Goal: Task Accomplishment & Management: Manage account settings

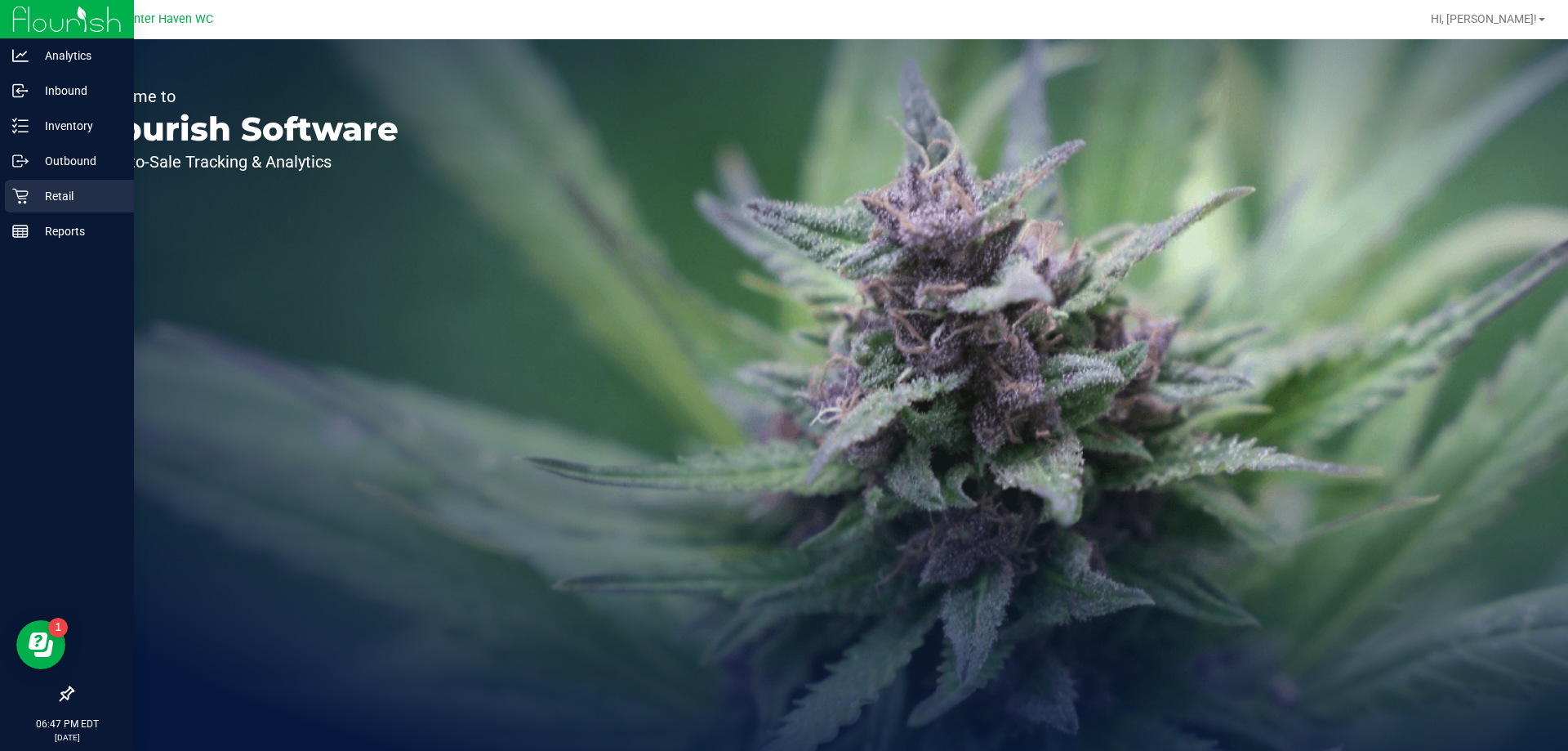
click at [26, 200] on icon at bounding box center [21, 196] width 16 height 16
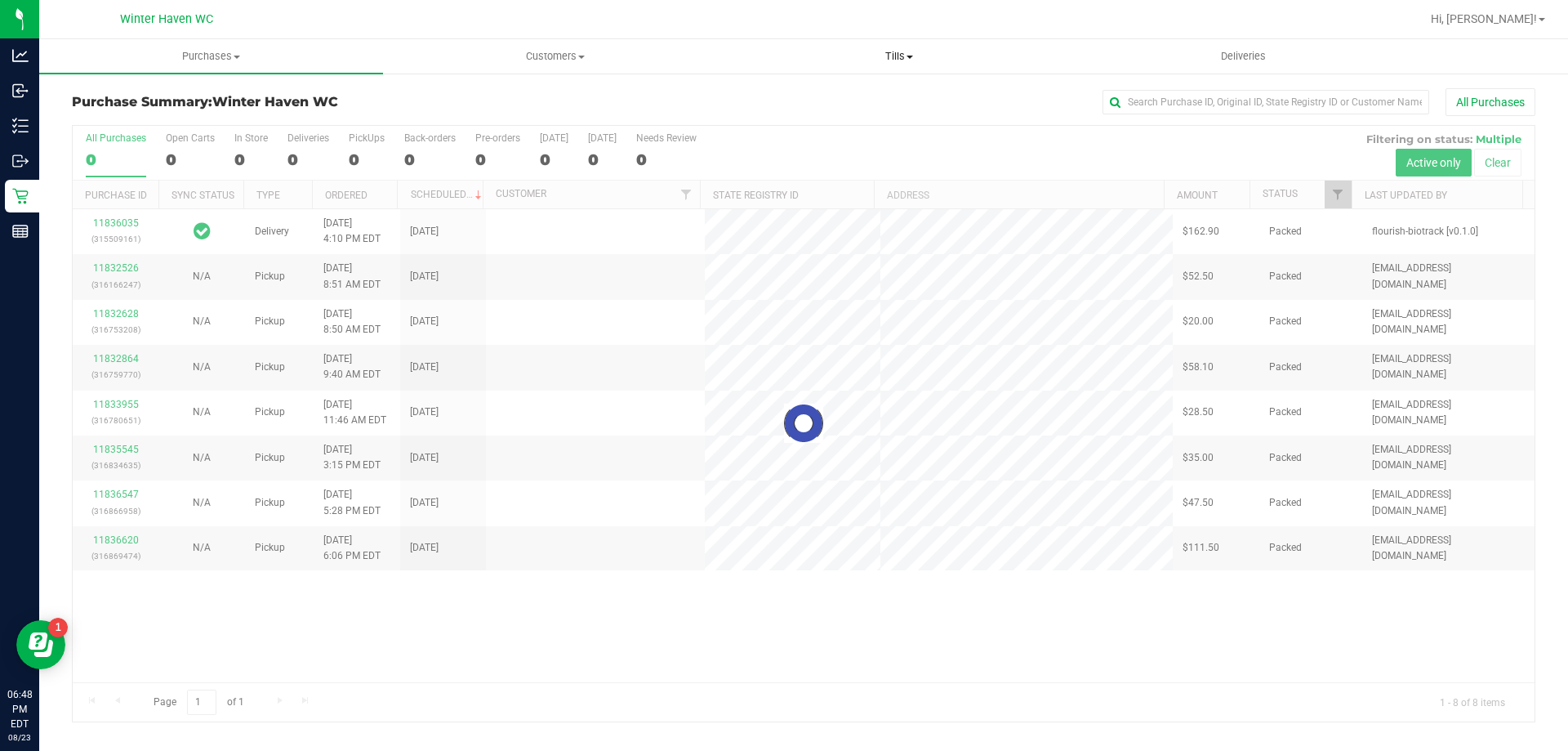
click at [890, 44] on uib-tab-heading "Tills Manage tills Reconcile e-payments" at bounding box center [899, 56] width 342 height 32
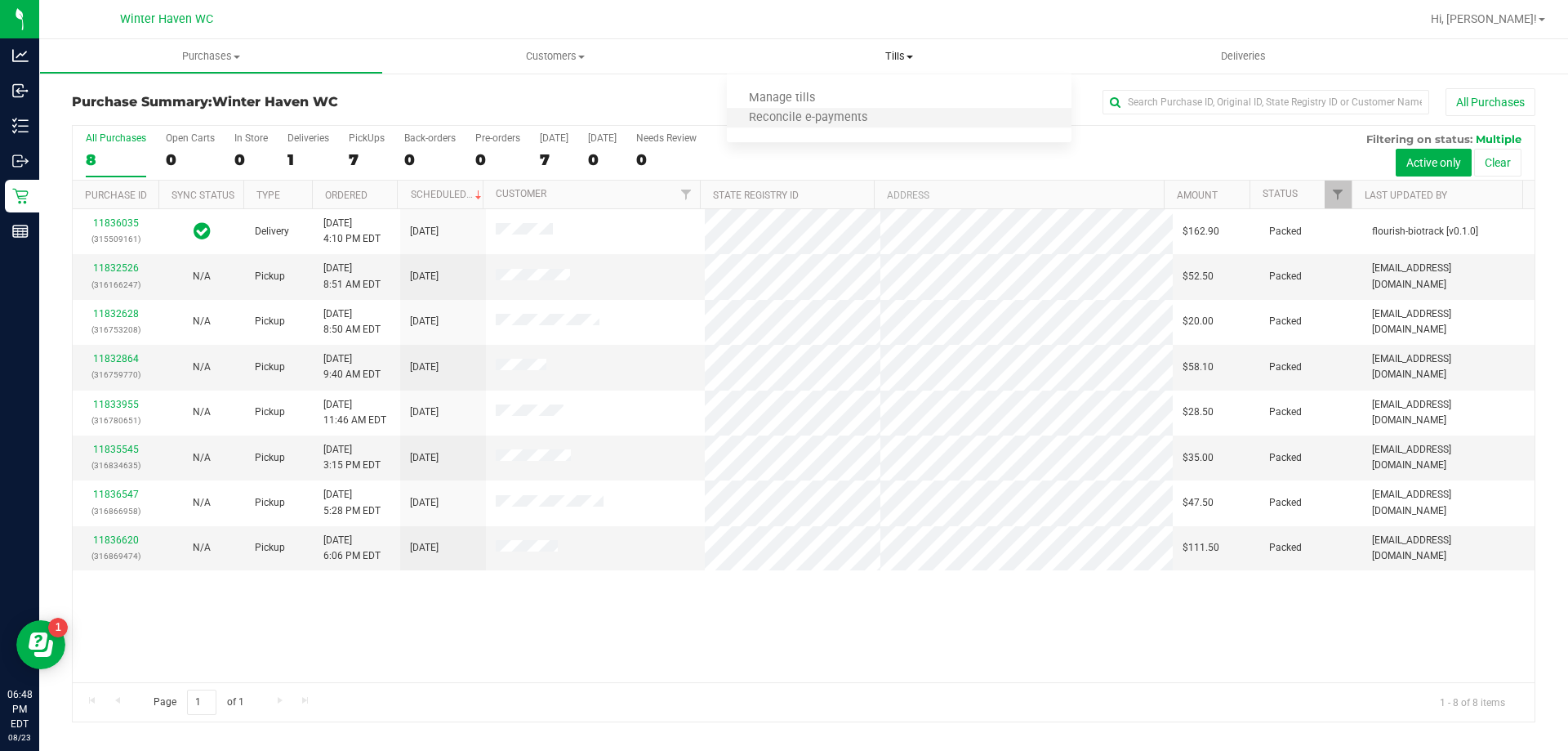
click at [804, 108] on li "Reconcile e-payments" at bounding box center [899, 118] width 344 height 20
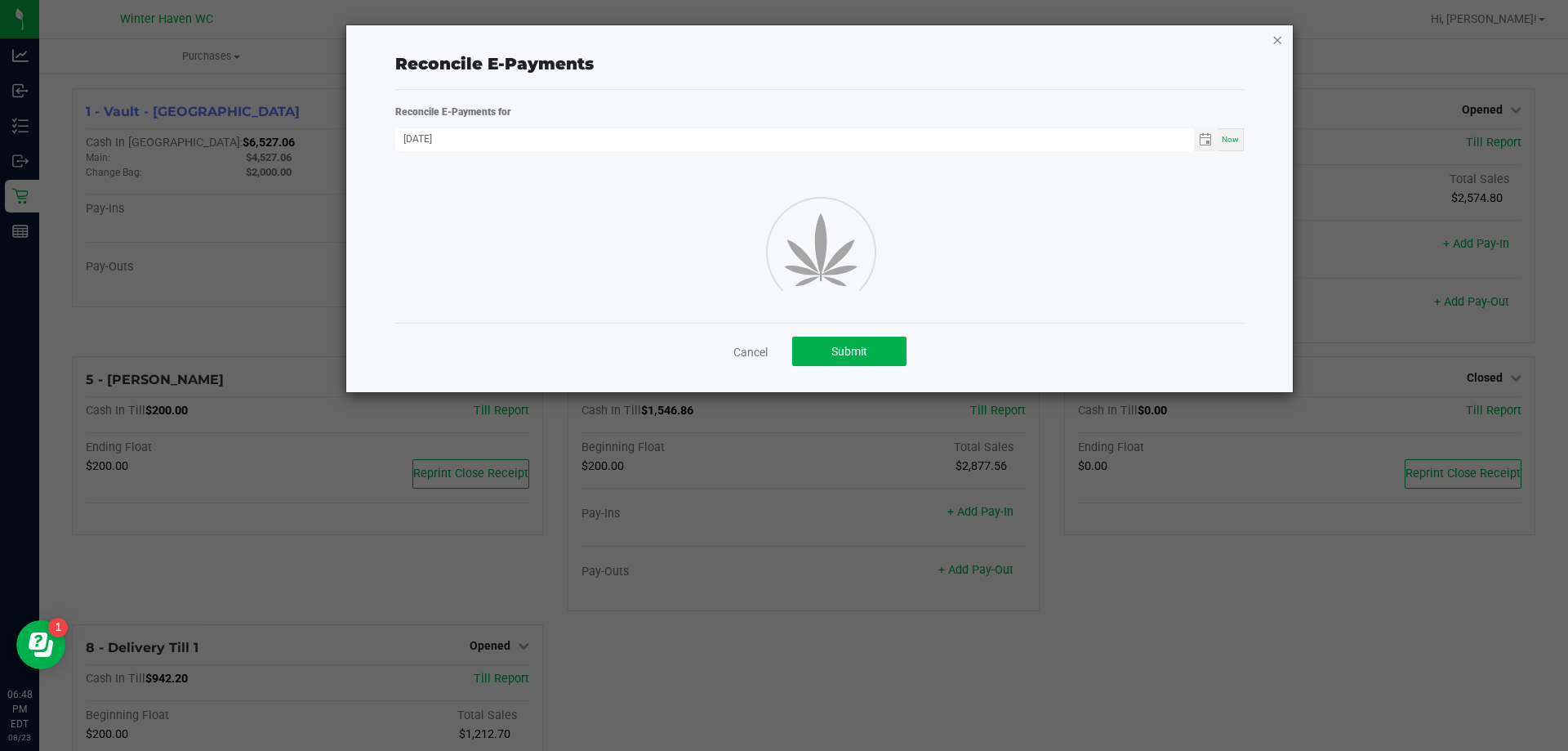
click at [1280, 41] on icon "button" at bounding box center [1277, 39] width 12 height 20
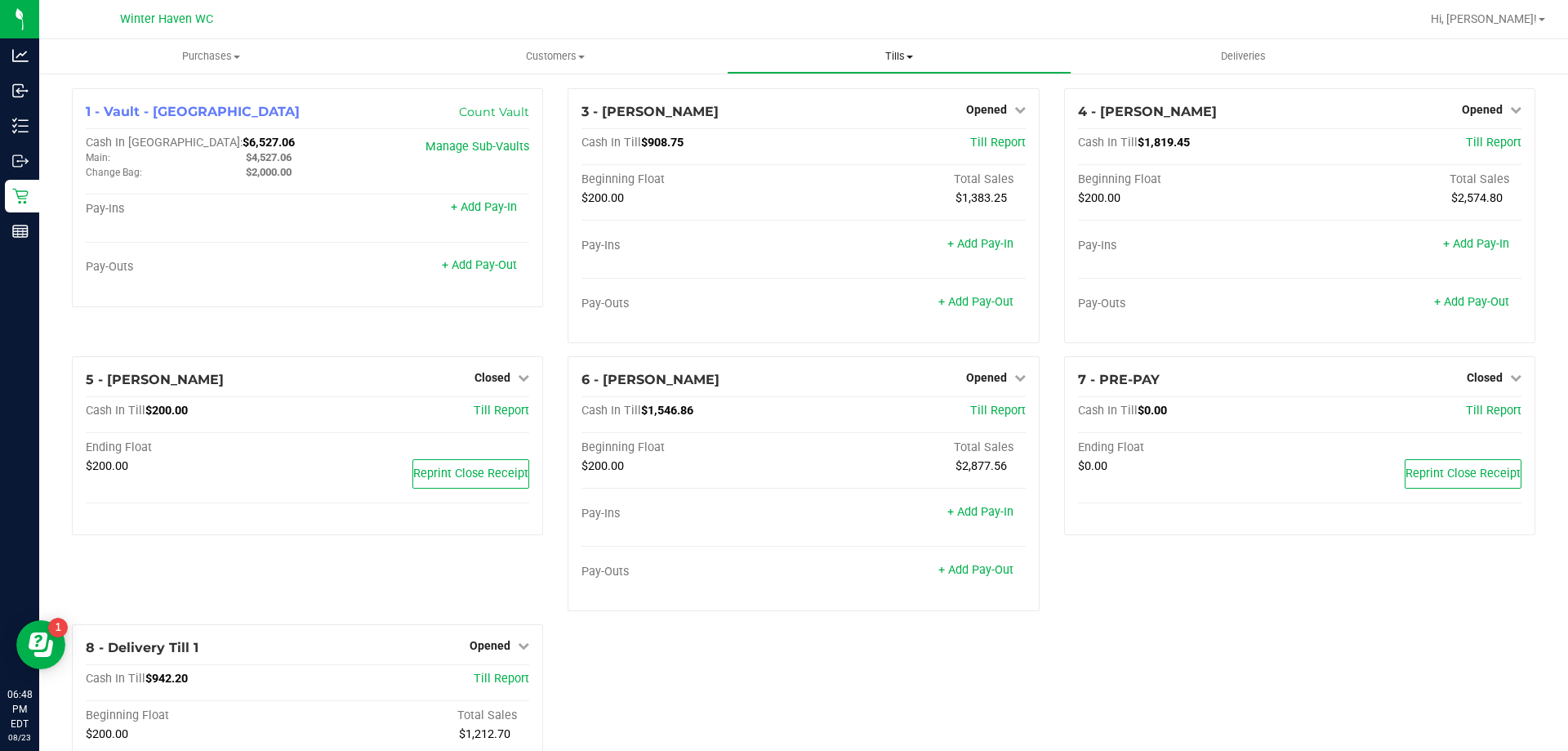
click at [876, 56] on span "Tills" at bounding box center [899, 56] width 342 height 14
click at [802, 94] on span "Manage tills" at bounding box center [781, 98] width 110 height 13
click at [972, 112] on span "Opened" at bounding box center [986, 109] width 41 height 13
click at [990, 146] on link "Close Till" at bounding box center [987, 143] width 44 height 13
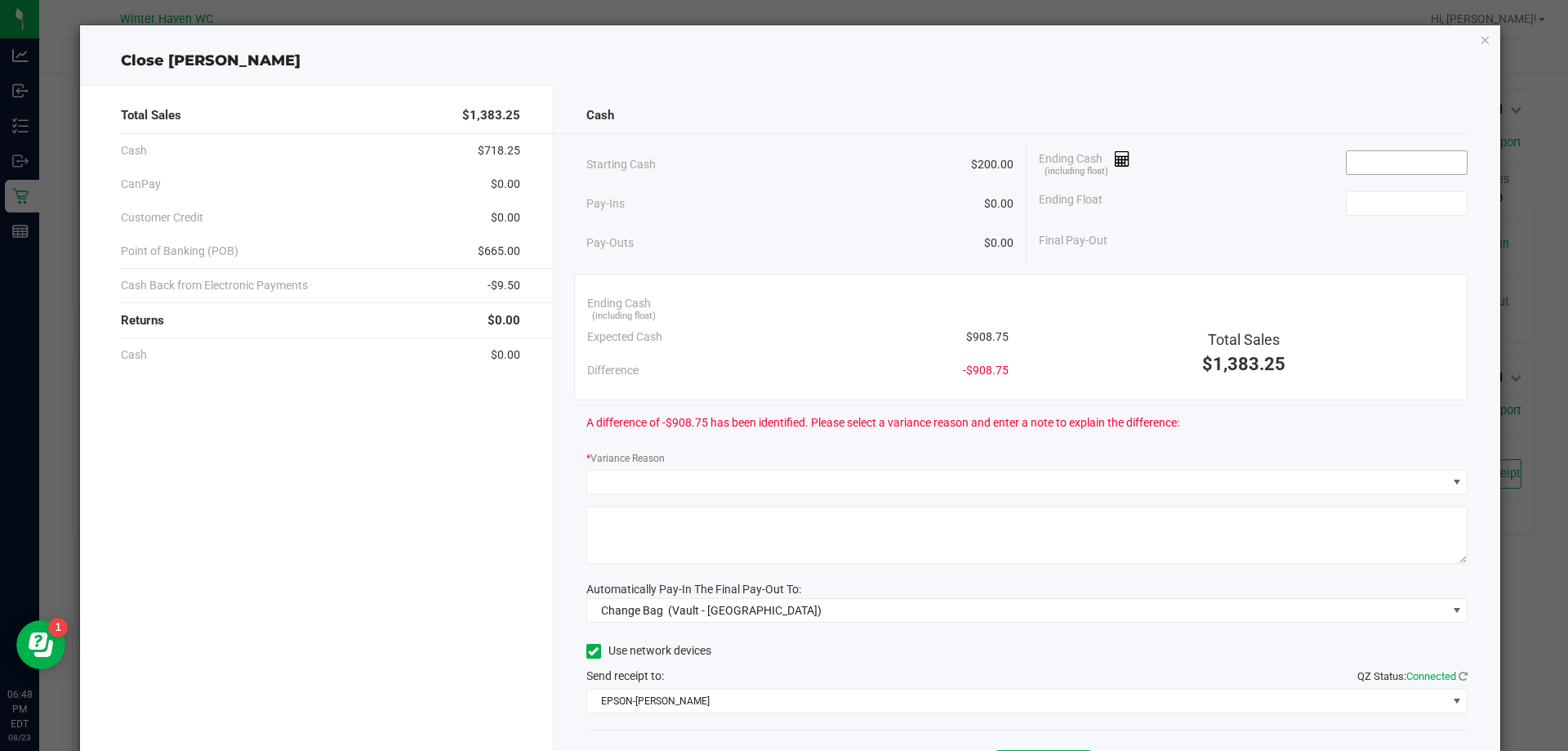
click at [1389, 159] on input at bounding box center [1407, 163] width 120 height 23
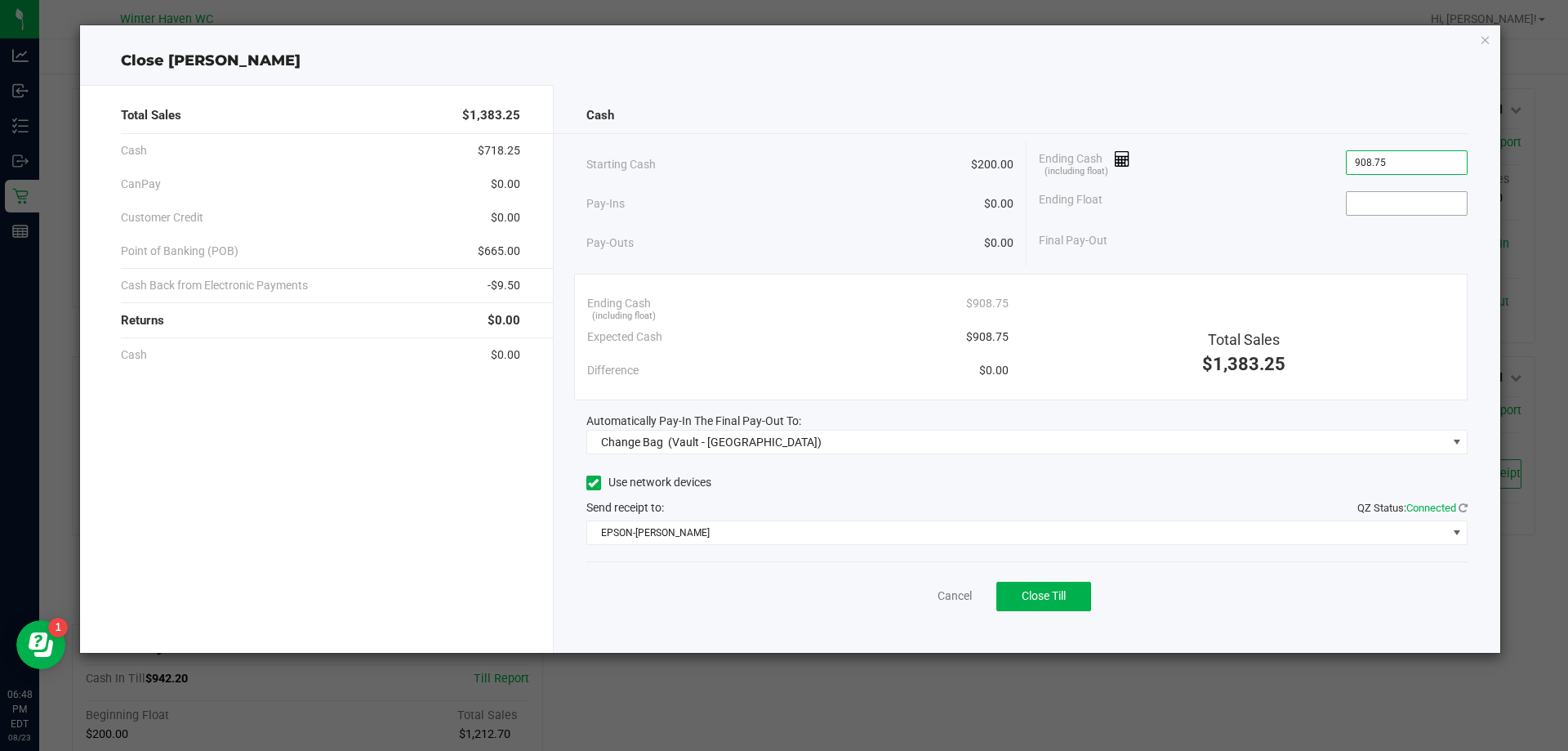
type input "$908.75"
click at [1419, 192] on input at bounding box center [1407, 203] width 120 height 23
type input "$200.00"
click at [1286, 260] on div "Starting Cash $200.00 Pay-Ins $0.00 Pay-Outs $0.00 Ending Cash (including float…" at bounding box center [1027, 204] width 882 height 124
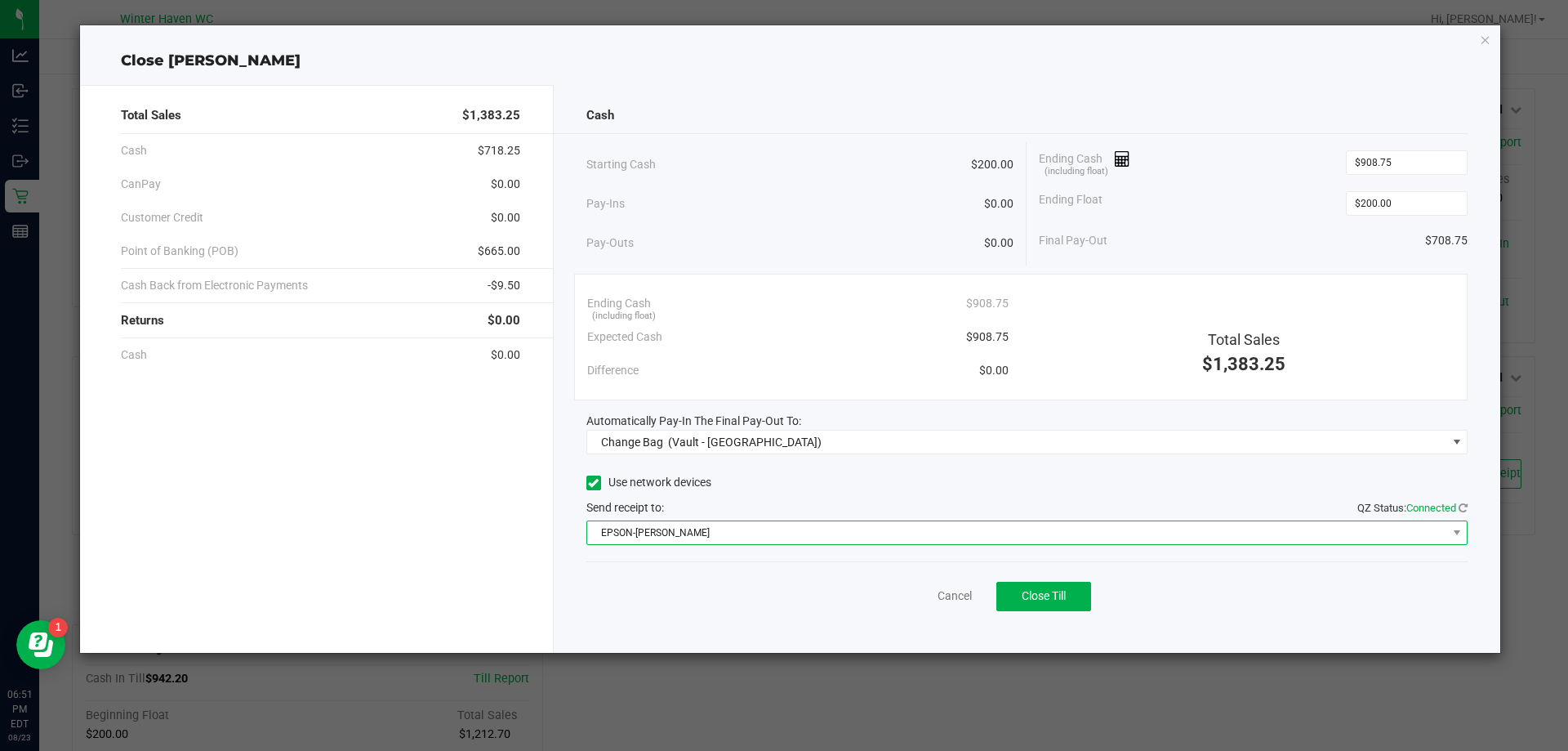
click at [696, 531] on span "EPSON-[PERSON_NAME]" at bounding box center [1017, 532] width 860 height 23
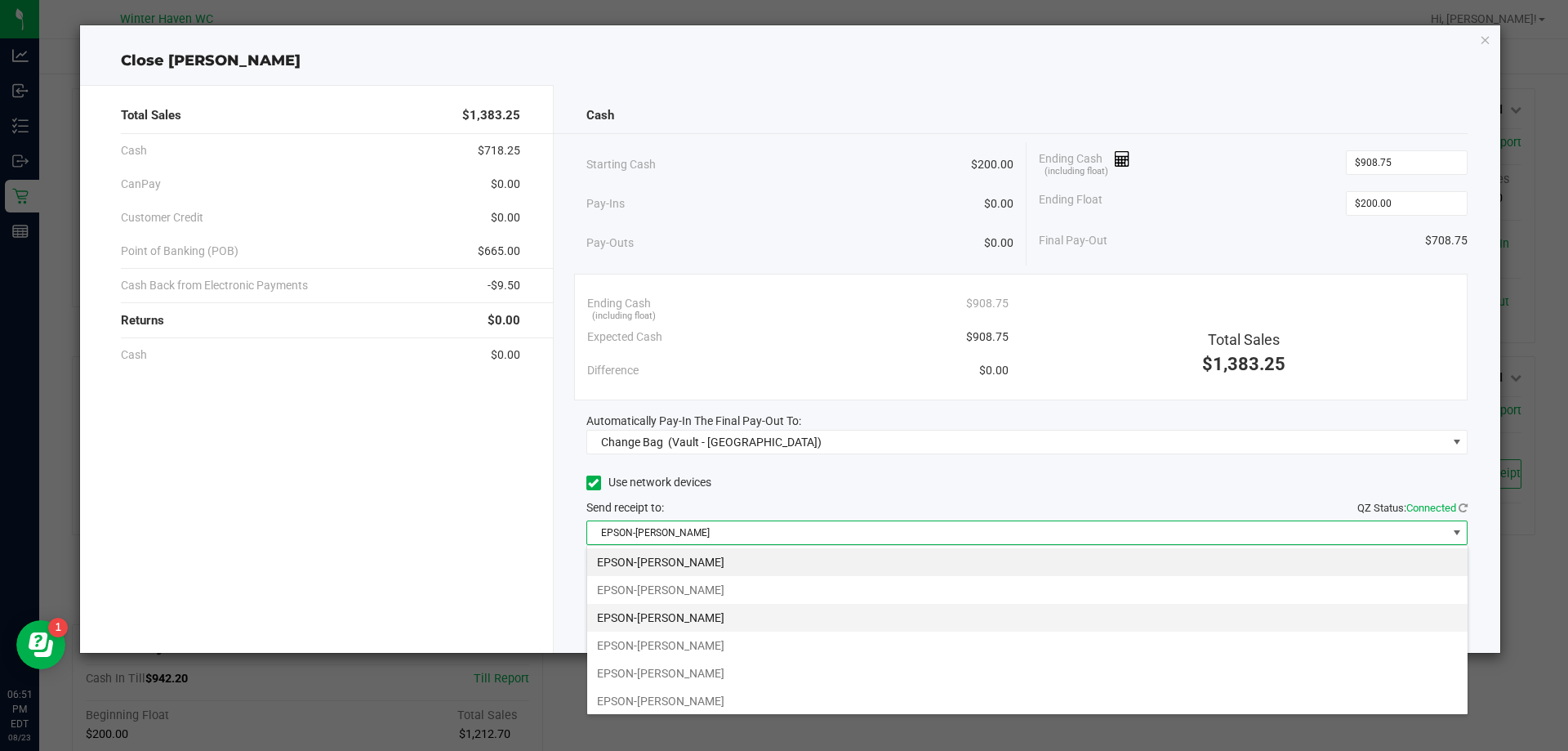
scroll to position [24, 881]
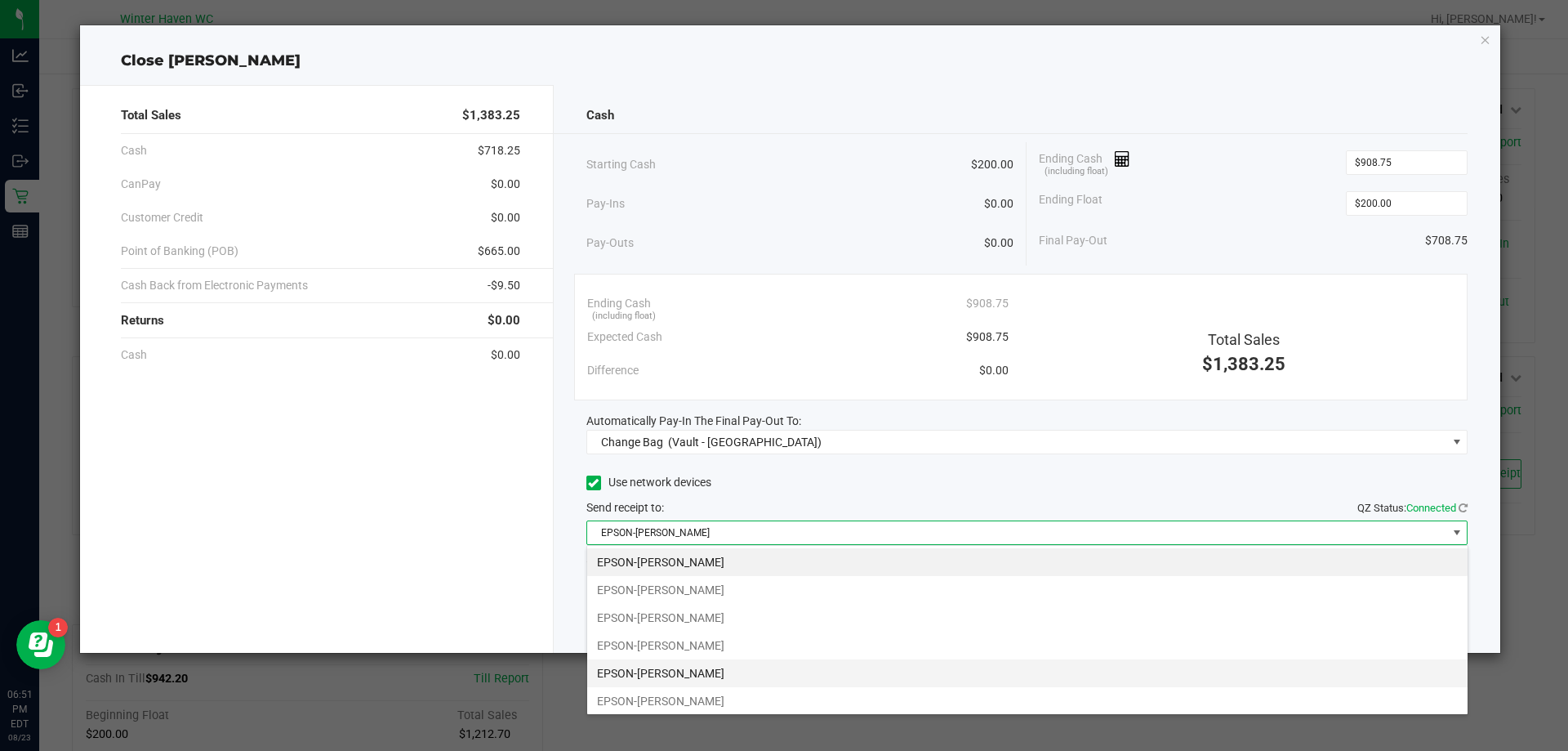
click at [769, 677] on li "EPSON-[PERSON_NAME]" at bounding box center [1027, 672] width 880 height 28
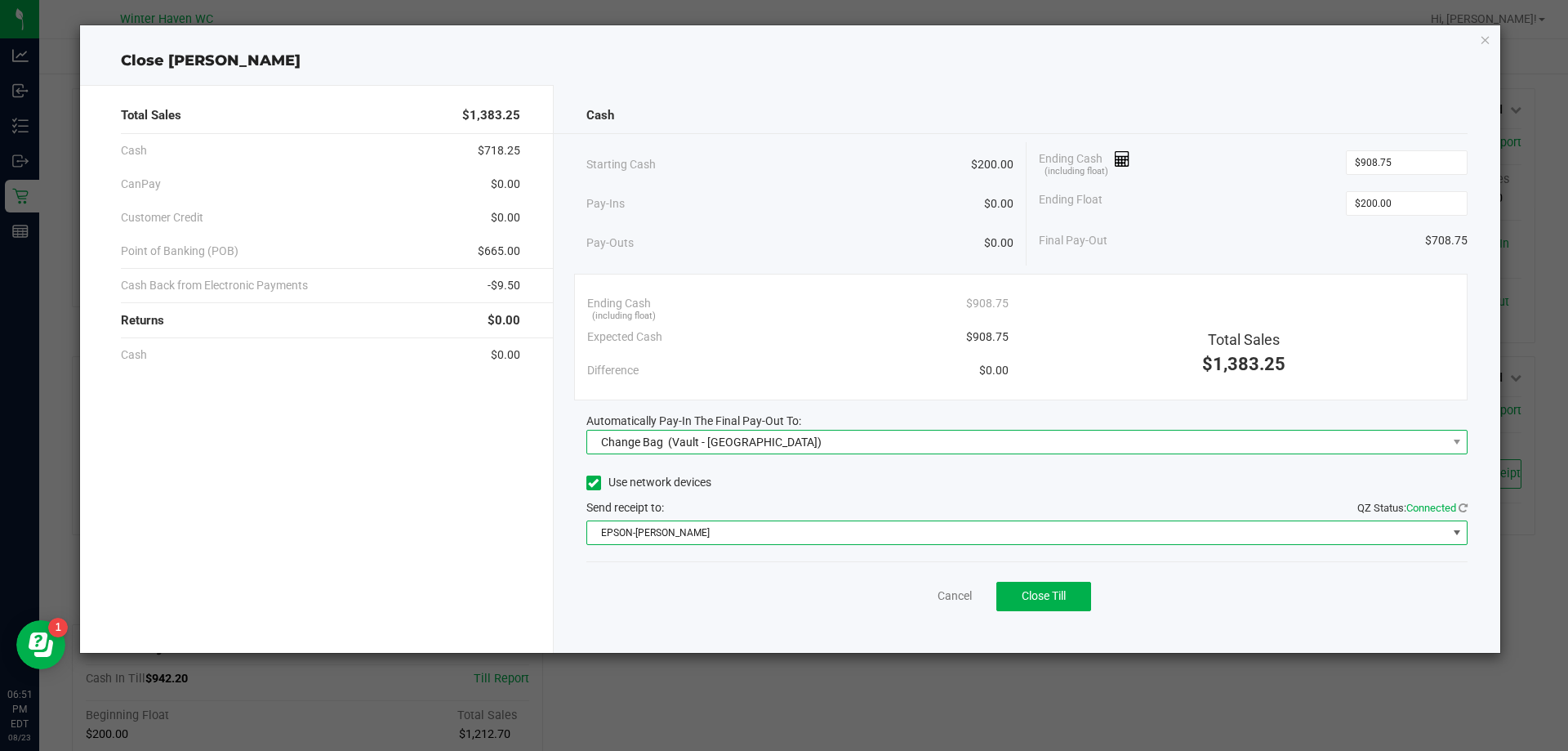
click at [731, 445] on span "(Vault - [GEOGRAPHIC_DATA])" at bounding box center [745, 442] width 153 height 13
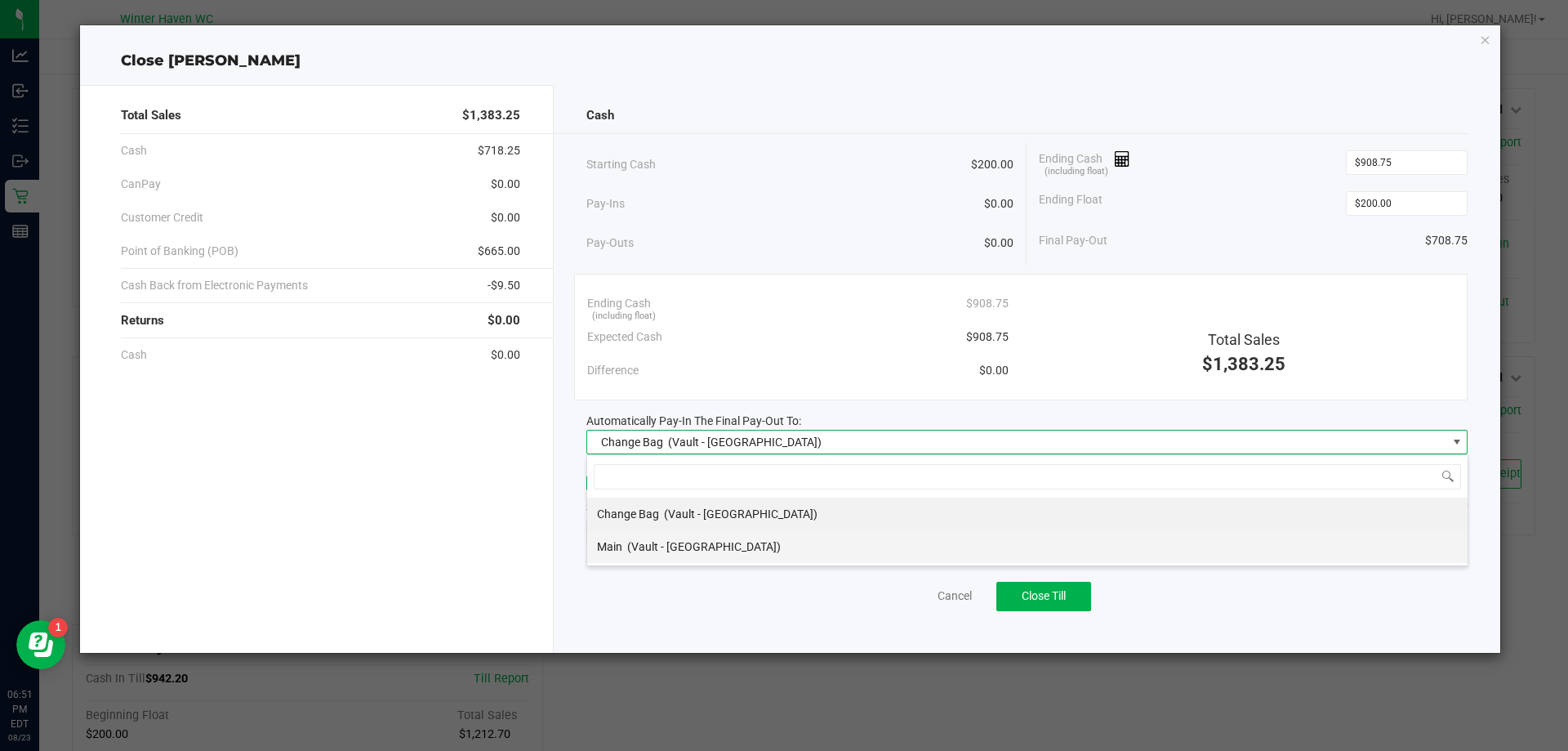
click at [686, 554] on div "Main (Vault - [GEOGRAPHIC_DATA])" at bounding box center [688, 546] width 184 height 30
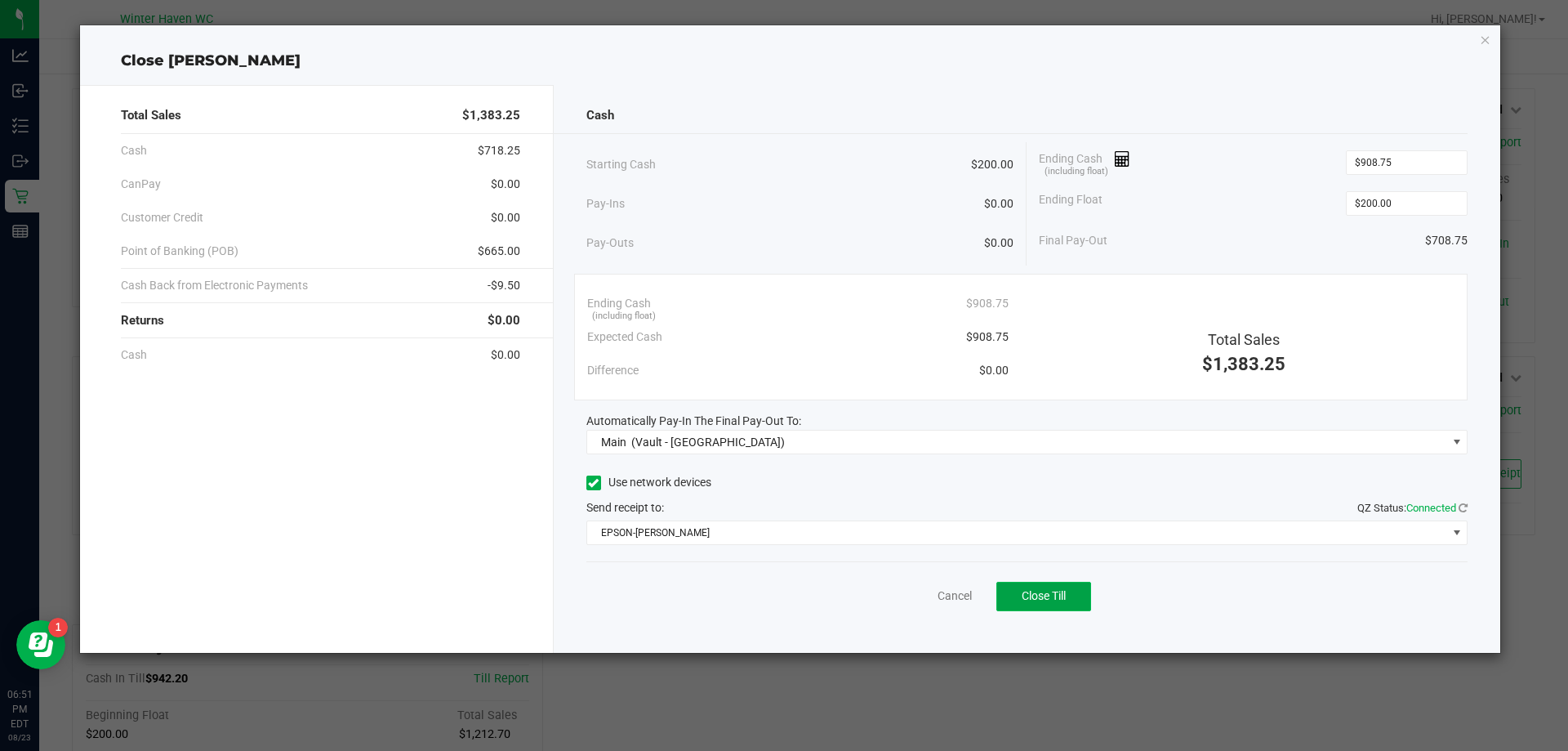
click at [1041, 595] on span "Close Till" at bounding box center [1043, 595] width 44 height 13
click at [920, 590] on link "Dismiss" at bounding box center [918, 595] width 39 height 17
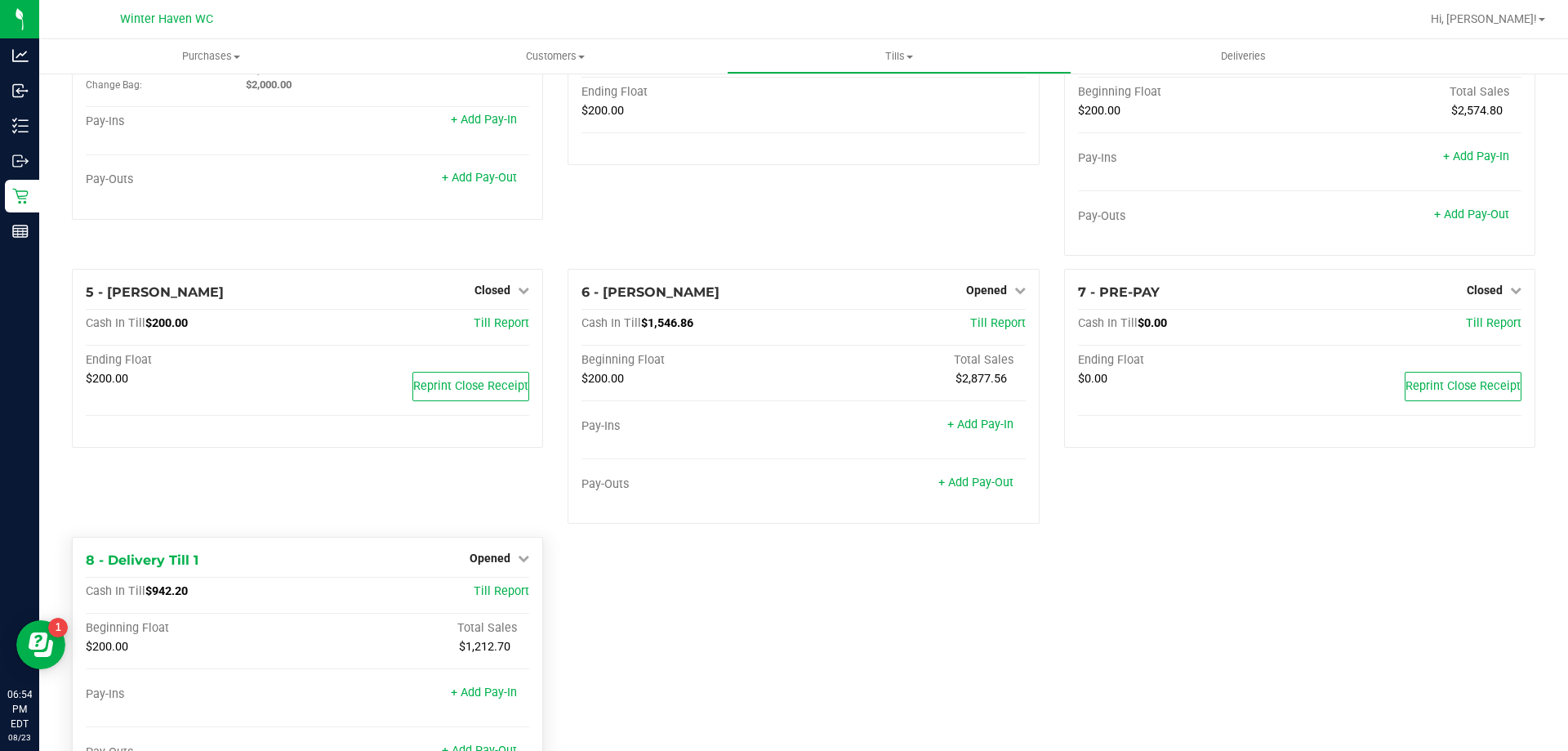
scroll to position [158, 0]
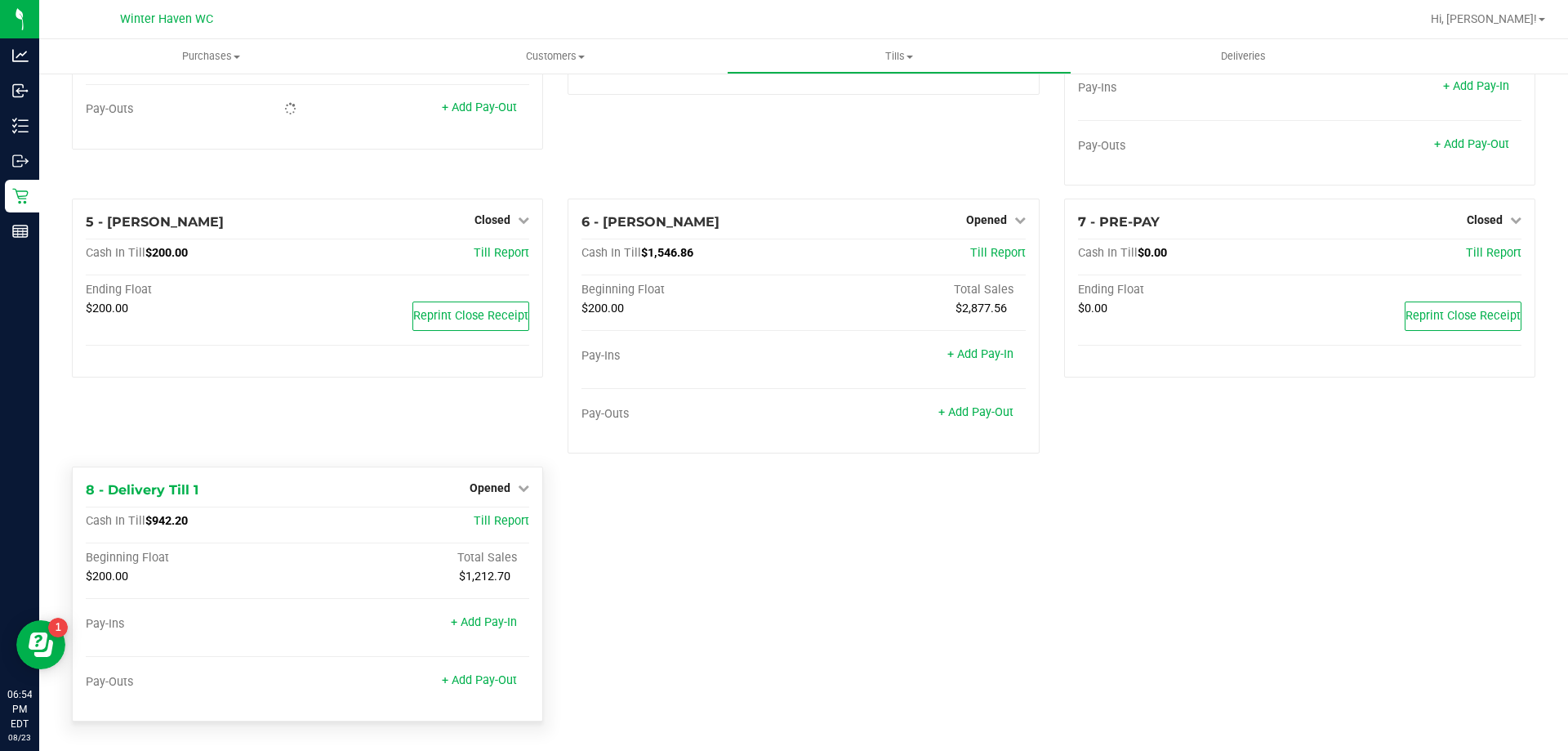
click at [513, 479] on div "Opened" at bounding box center [499, 488] width 60 height 20
click at [504, 492] on span "Opened" at bounding box center [490, 488] width 41 height 13
click at [493, 522] on link "Close Till" at bounding box center [492, 522] width 44 height 13
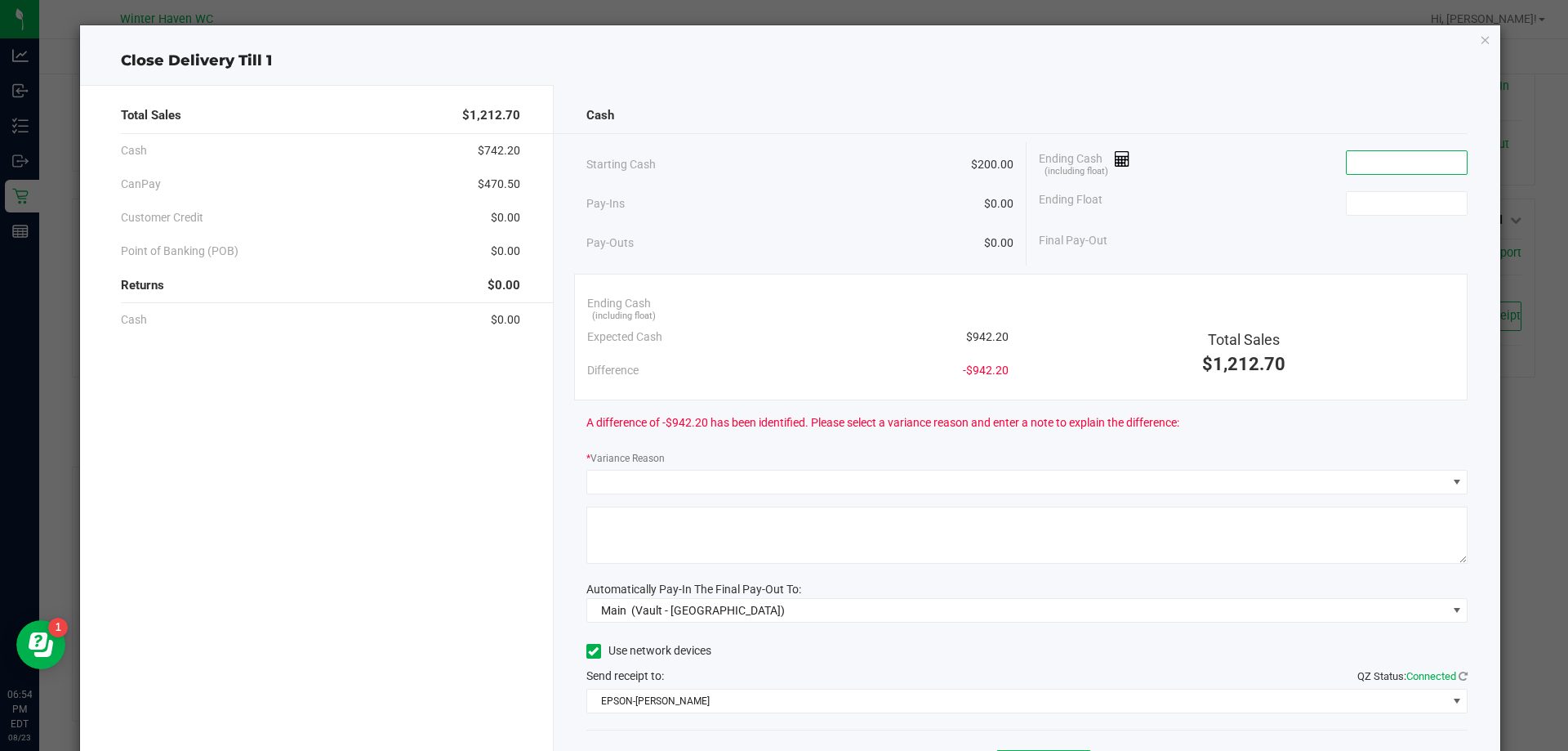
click at [1387, 163] on input at bounding box center [1407, 163] width 120 height 23
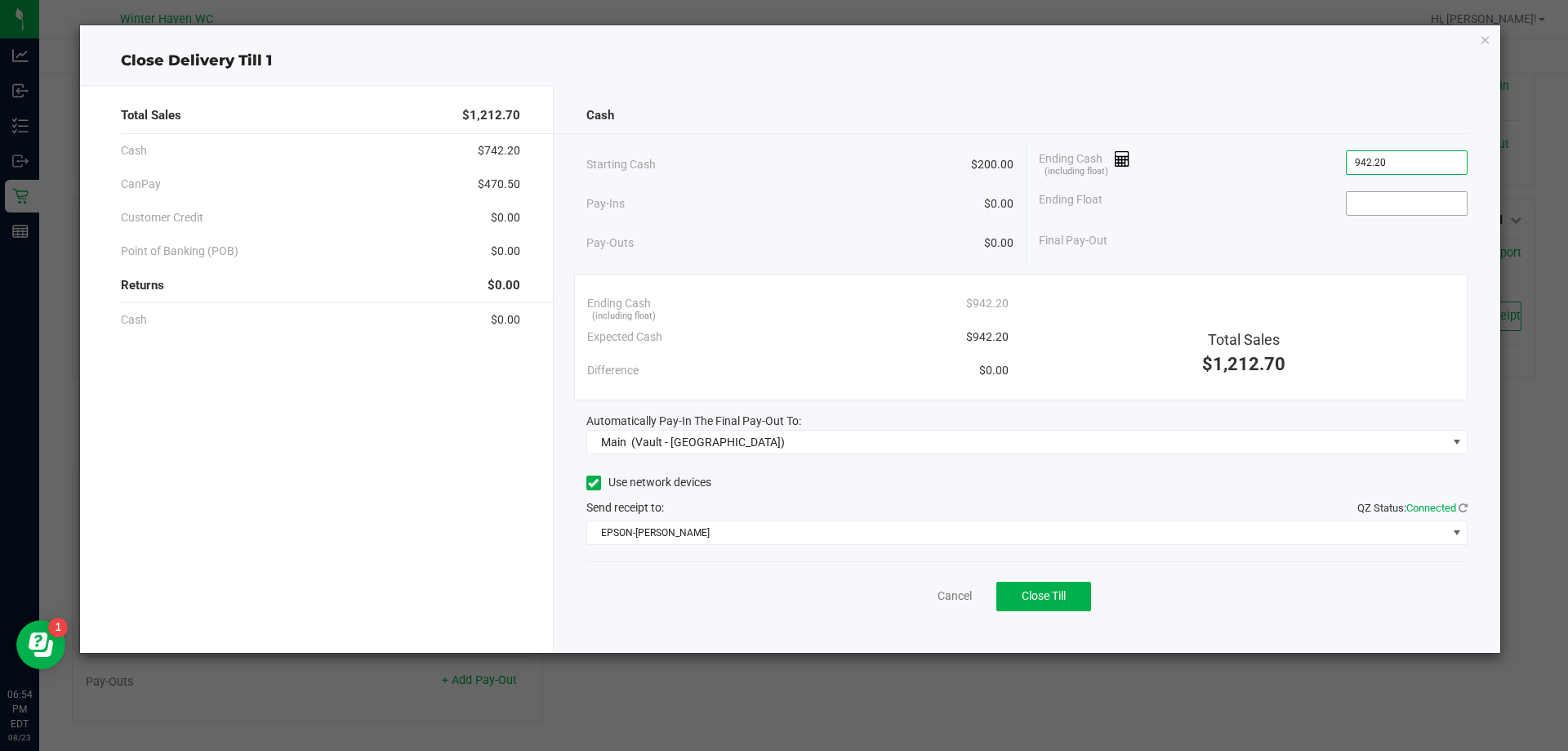
type input "$942.20"
click at [1390, 204] on input at bounding box center [1407, 203] width 120 height 23
type input "$200.00"
click at [1273, 199] on div "Ending Float $200.00" at bounding box center [1253, 203] width 428 height 41
click at [1051, 596] on span "Close Till" at bounding box center [1043, 595] width 44 height 13
